Goal: Find specific page/section: Locate a particular part of the current website

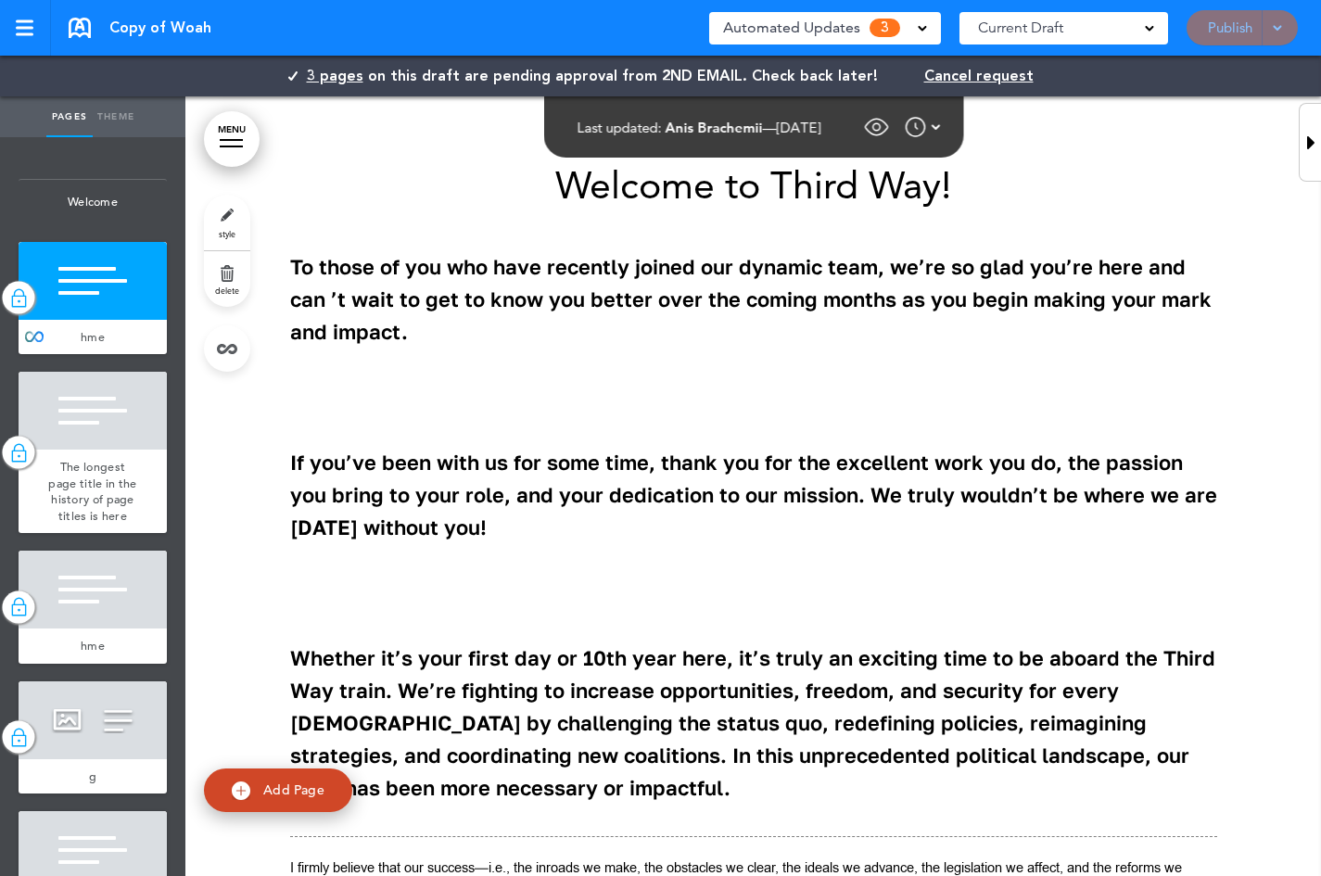
click at [940, 125] on img at bounding box center [935, 127] width 9 height 22
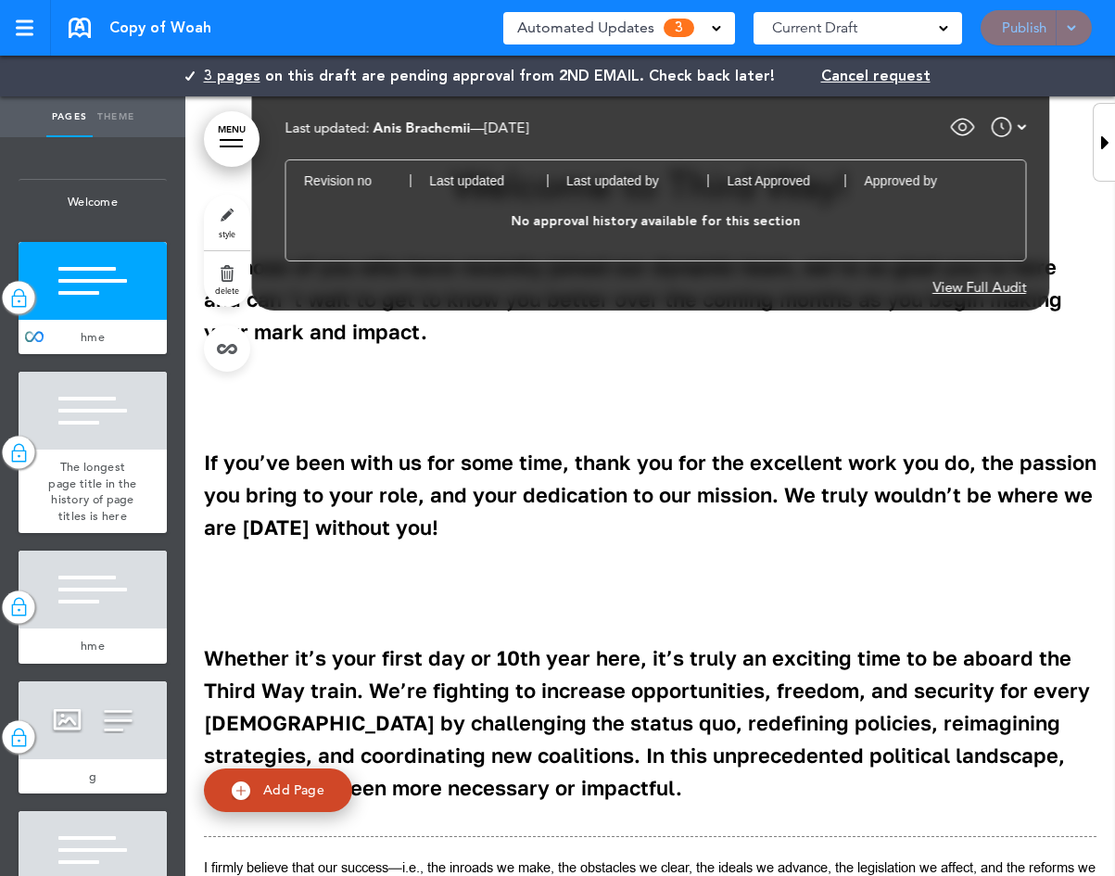
click at [978, 288] on div "View Full Audit" at bounding box center [980, 287] width 94 height 14
click at [1004, 282] on div "View Full Audit" at bounding box center [980, 287] width 94 height 14
click at [999, 286] on div "View Full Audit" at bounding box center [980, 287] width 94 height 14
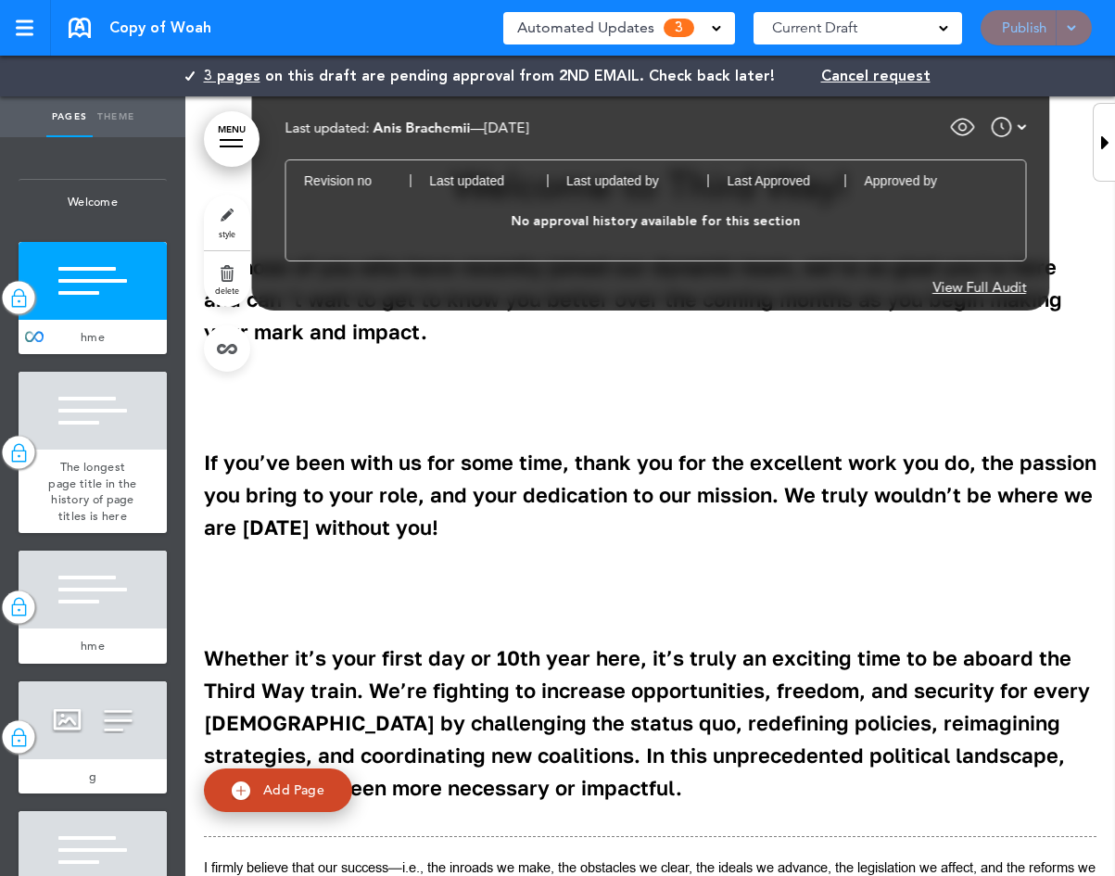
click at [999, 286] on div "View Full Audit" at bounding box center [980, 287] width 94 height 14
click at [999, 286] on body "Loading full audit This handbook [GEOGRAPHIC_DATA] Settings Signatures Collabor…" at bounding box center [557, 438] width 1115 height 876
click at [1021, 127] on img at bounding box center [1021, 127] width 9 height 22
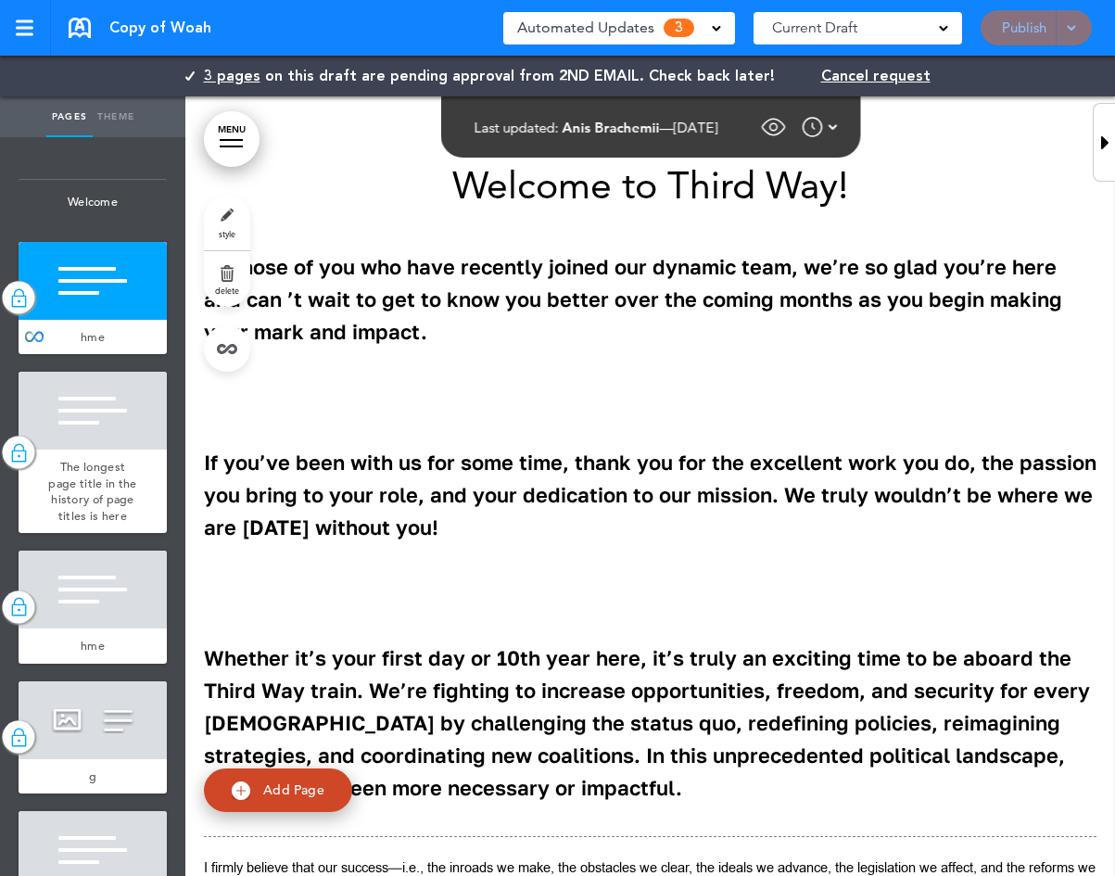
click at [837, 125] on img at bounding box center [832, 127] width 9 height 22
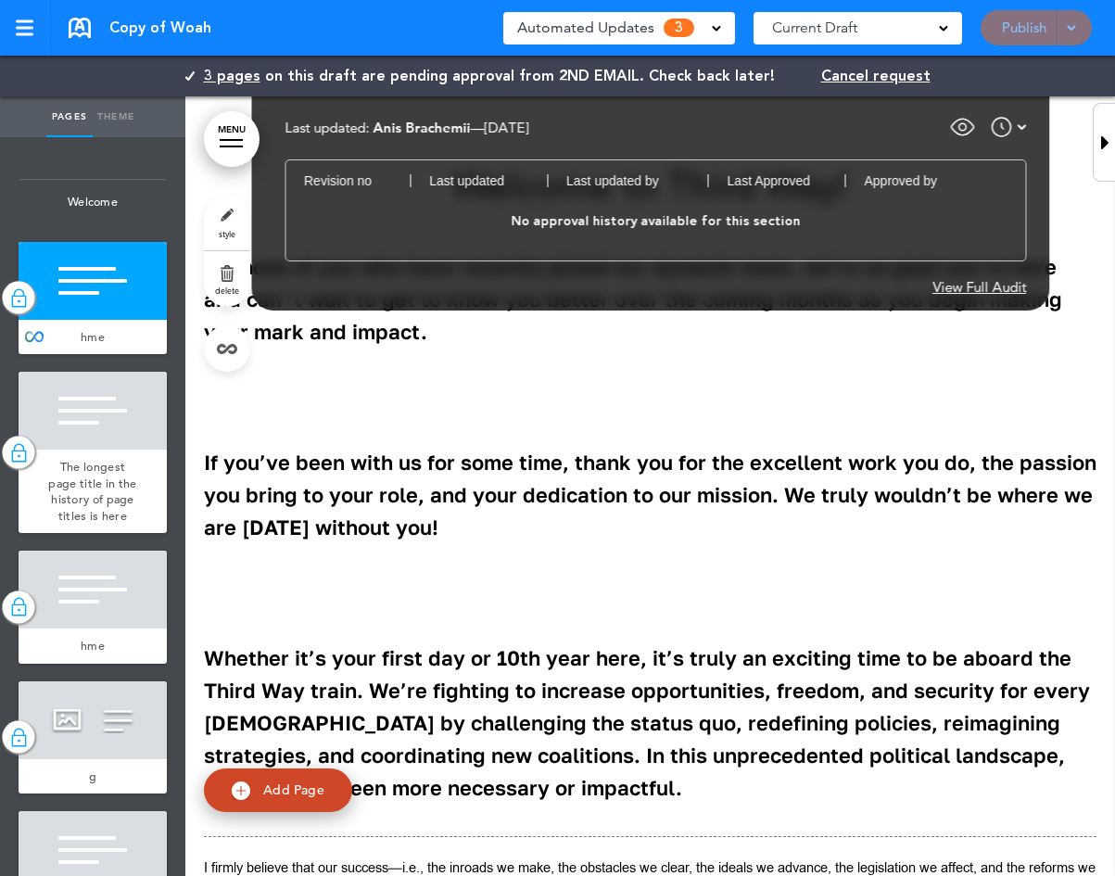
click at [1022, 128] on img at bounding box center [1021, 127] width 9 height 22
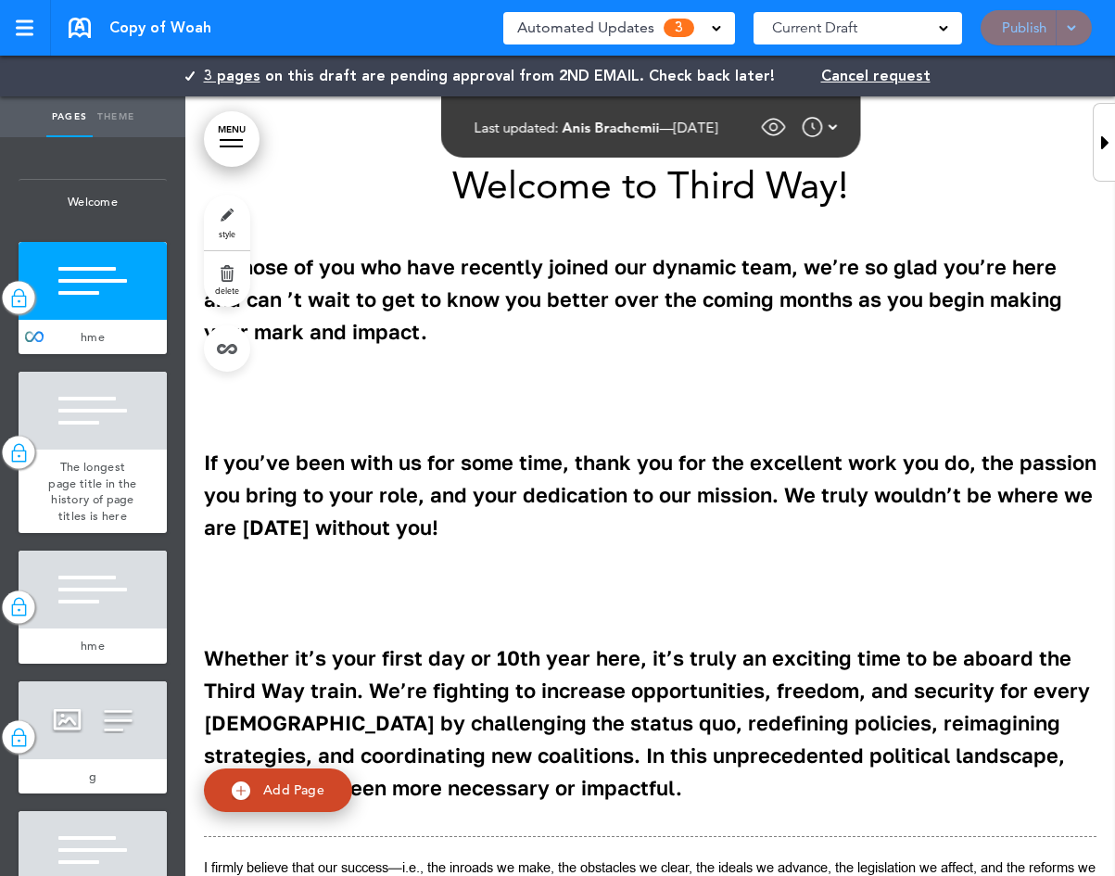
click at [837, 124] on img at bounding box center [832, 127] width 9 height 22
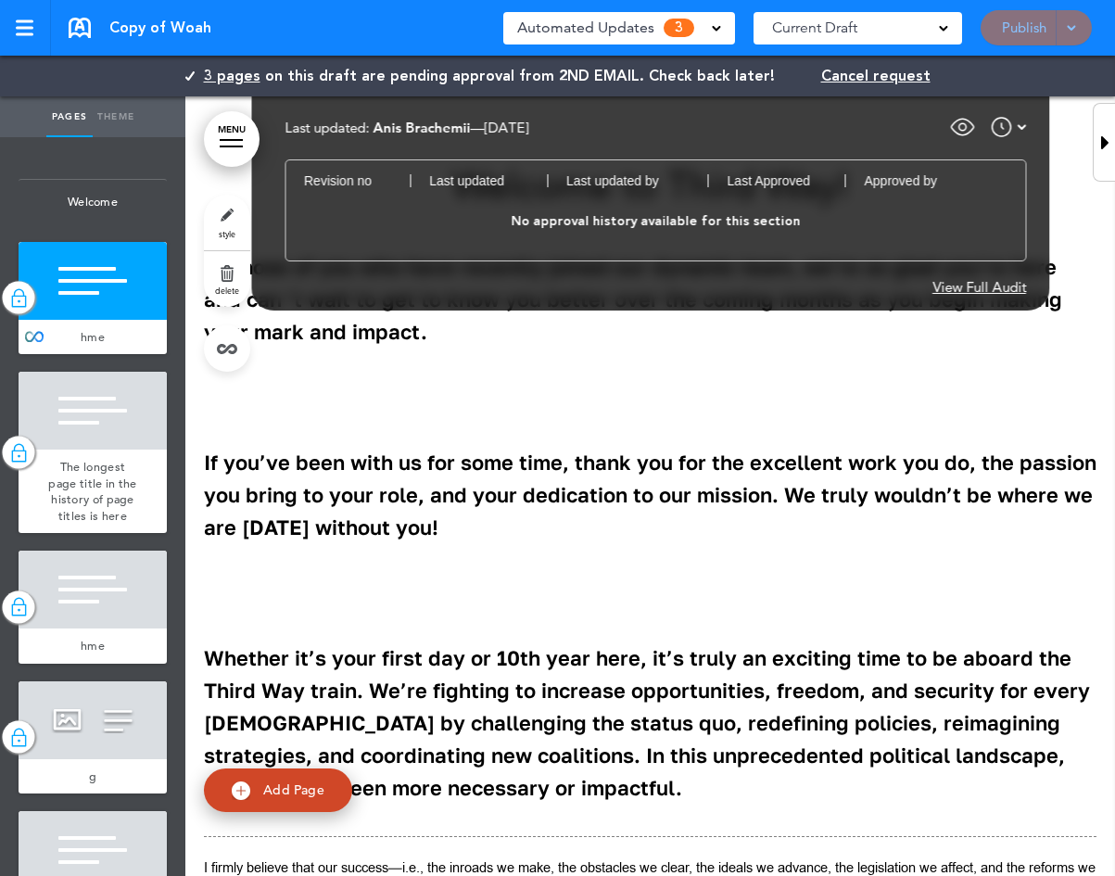
click at [1022, 124] on img at bounding box center [1021, 127] width 9 height 22
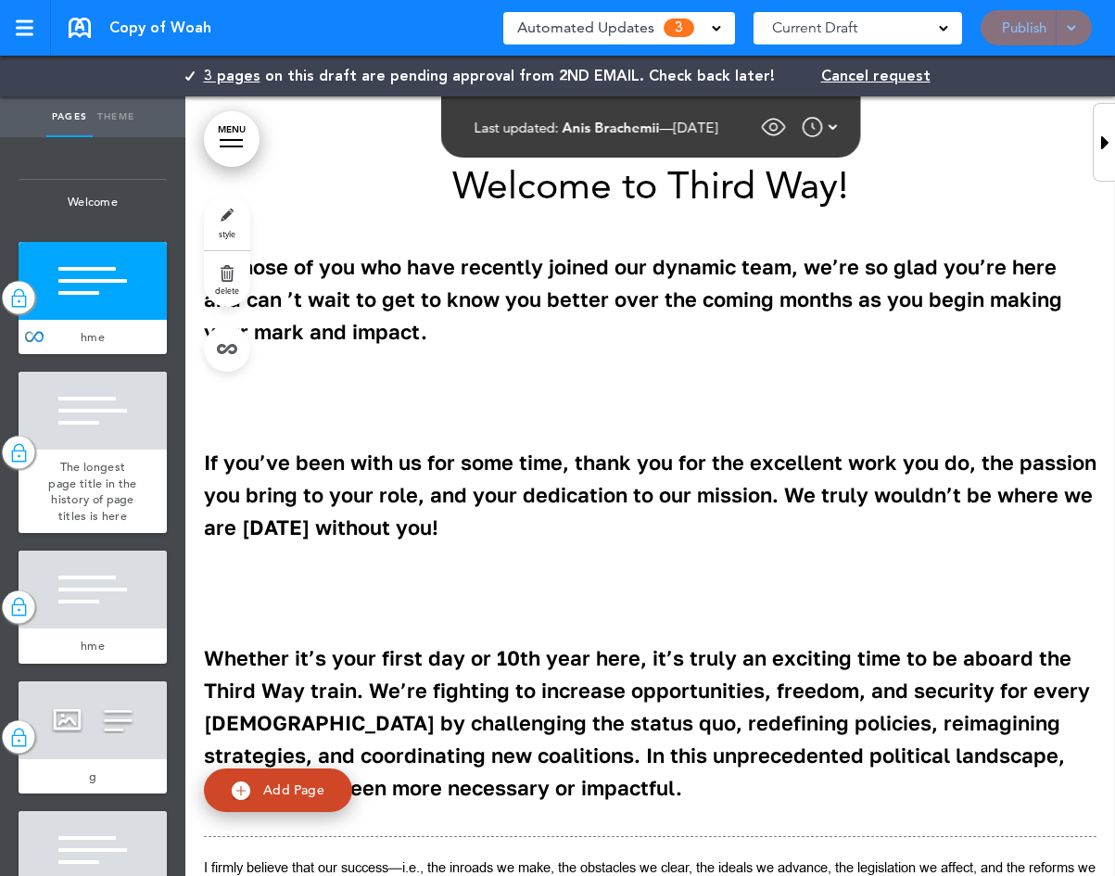
click at [837, 128] on img at bounding box center [832, 127] width 9 height 22
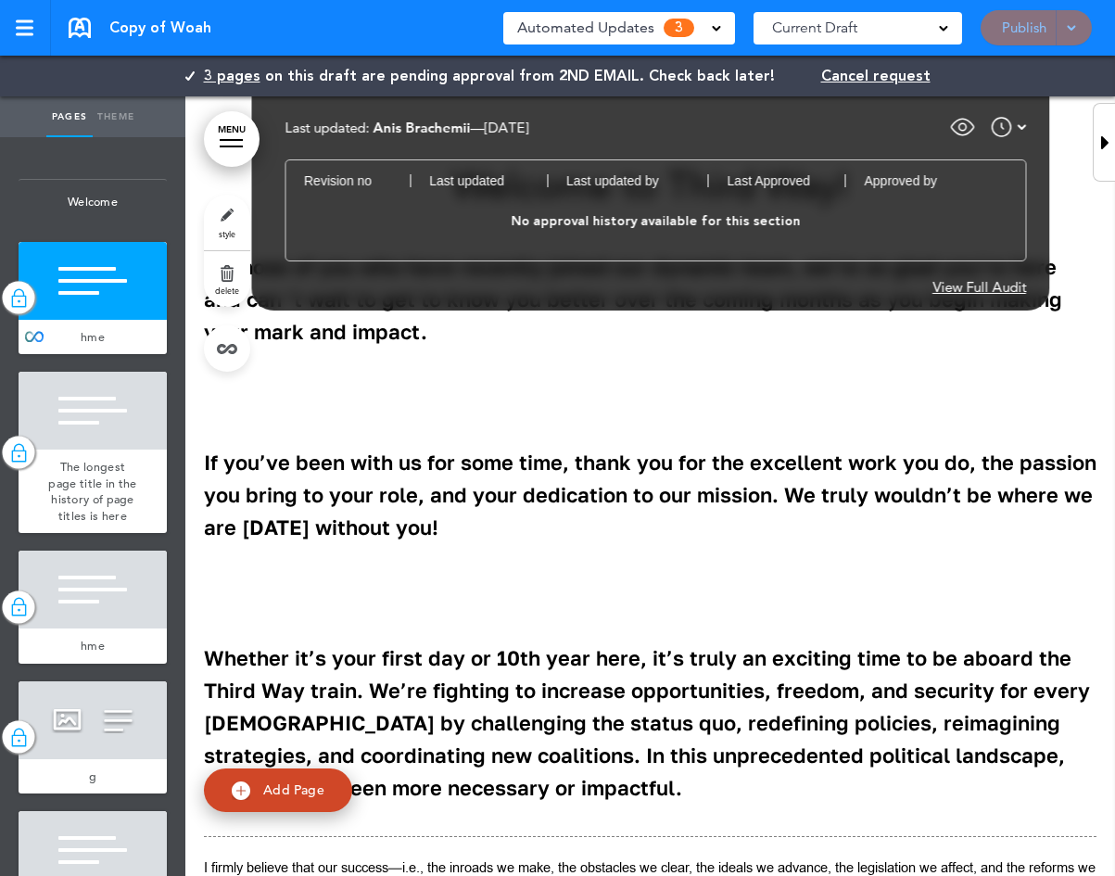
click at [1015, 283] on div "View Full Audit" at bounding box center [980, 287] width 94 height 14
